Goal: Task Accomplishment & Management: Use online tool/utility

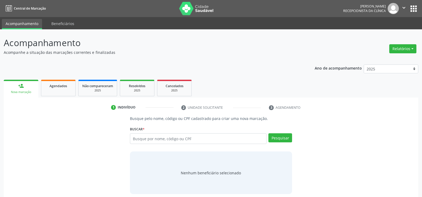
click at [401, 50] on button "Relatórios" at bounding box center [402, 48] width 27 height 9
click at [383, 60] on link "Agendamentos" at bounding box center [387, 59] width 57 height 7
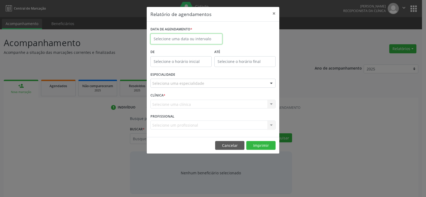
click at [199, 41] on input "text" at bounding box center [186, 39] width 72 height 11
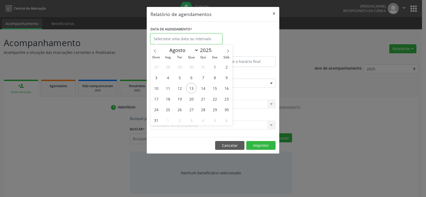
click at [199, 41] on input "text" at bounding box center [186, 39] width 72 height 11
click at [189, 89] on span "13" at bounding box center [191, 88] width 10 height 10
type input "[DATE]"
click at [189, 89] on span "13" at bounding box center [191, 88] width 10 height 10
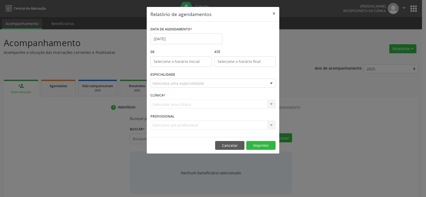
click at [188, 88] on div "ESPECIALIDADE Seleciona uma especialidade Todas as especialidades Alergologia A…" at bounding box center [213, 81] width 128 height 21
click at [228, 145] on button "Cancelar" at bounding box center [229, 145] width 29 height 9
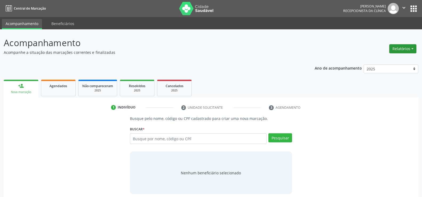
click at [402, 45] on button "Relatórios" at bounding box center [402, 48] width 27 height 9
click at [388, 59] on link "Agendamentos" at bounding box center [387, 59] width 57 height 7
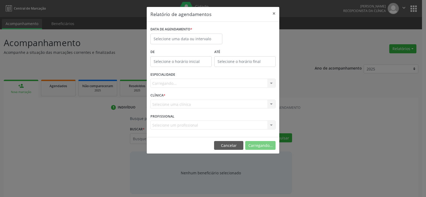
click at [181, 44] on div "DATA DE AGENDAMENTO *" at bounding box center [186, 36] width 75 height 23
click at [187, 38] on input "text" at bounding box center [186, 39] width 72 height 11
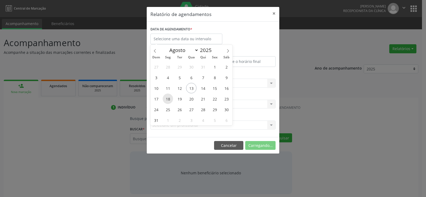
click at [166, 98] on span "18" at bounding box center [168, 98] width 10 height 10
type input "[DATE]"
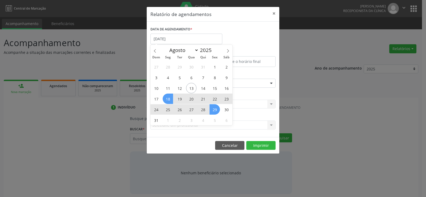
click at [216, 109] on span "29" at bounding box center [214, 109] width 10 height 10
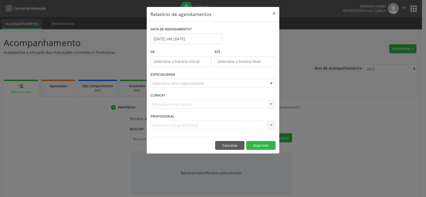
click at [189, 86] on div "Seleciona uma especialidade" at bounding box center [212, 83] width 125 height 9
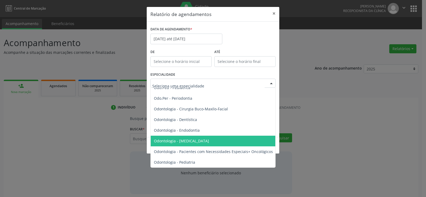
scroll to position [639, 0]
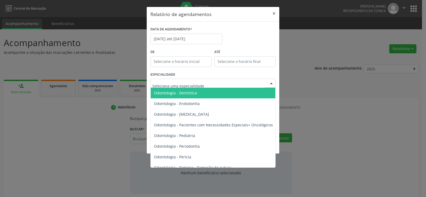
click at [191, 96] on span "Odontologia - Dentística" at bounding box center [213, 93] width 125 height 11
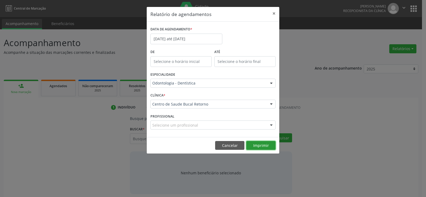
click at [261, 147] on button "Imprimir" at bounding box center [260, 145] width 29 height 9
